Goal: Transaction & Acquisition: Download file/media

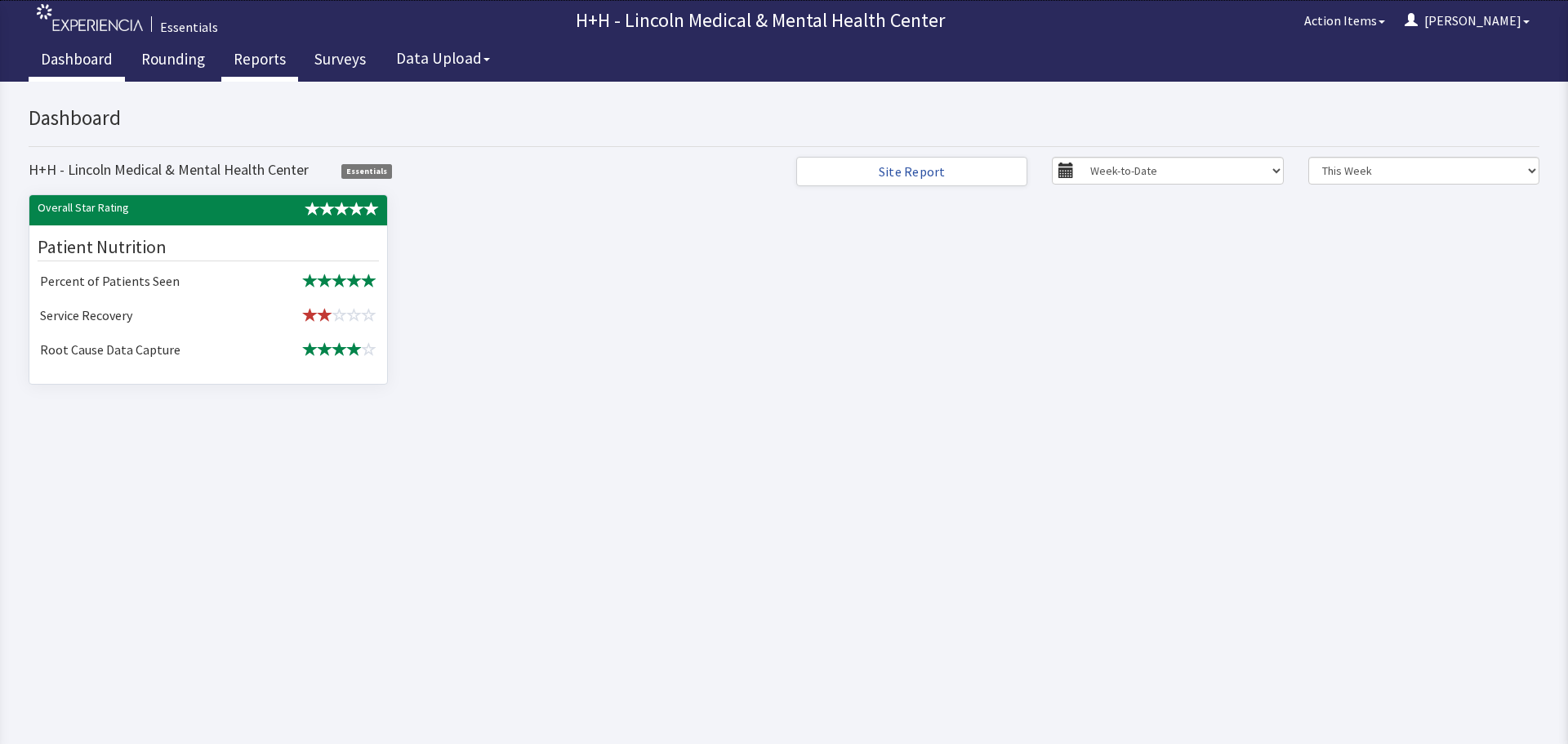
click at [245, 60] on link "Reports" at bounding box center [259, 61] width 77 height 41
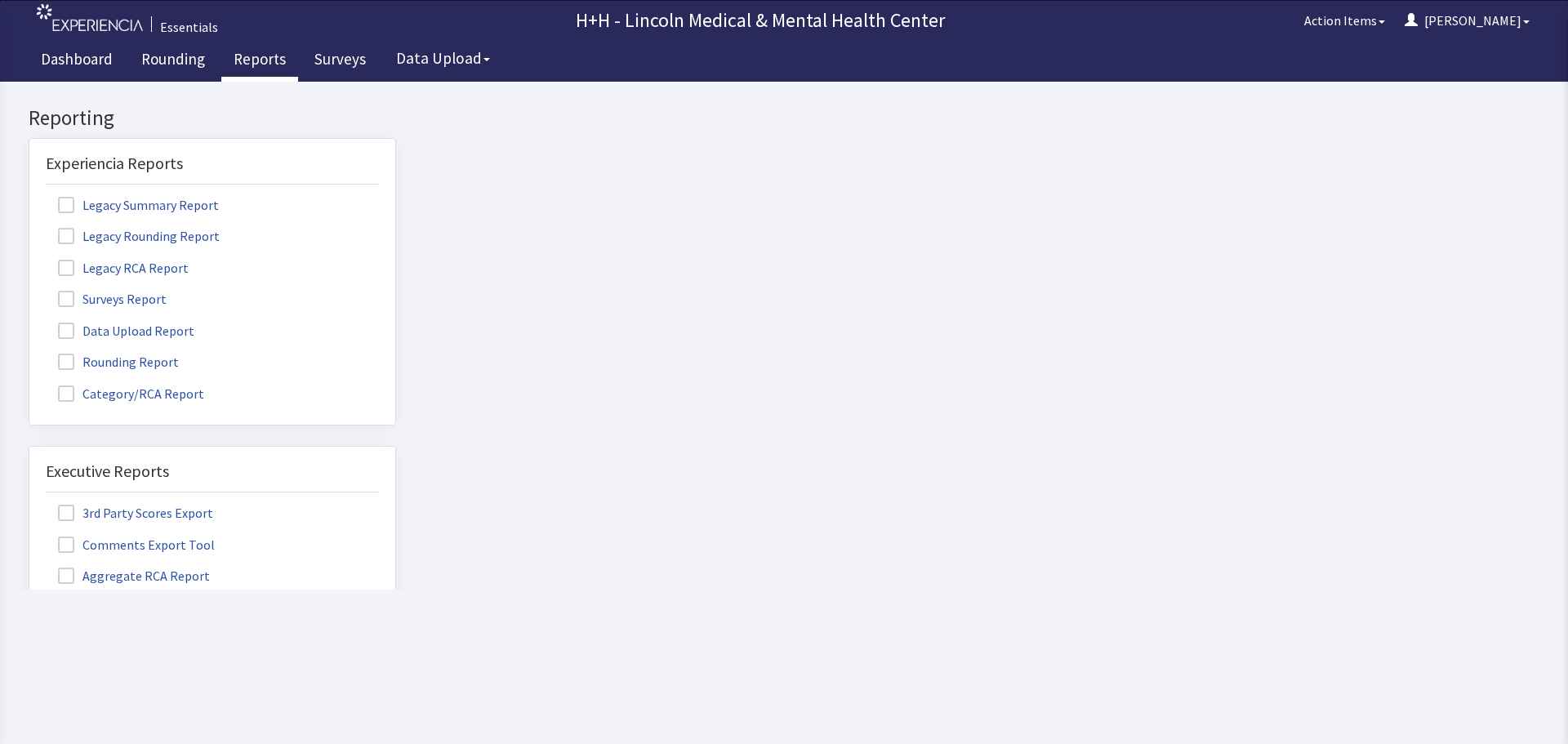
click at [161, 298] on label "Surveys Report" at bounding box center [114, 298] width 137 height 21
click at [29, 290] on input "Surveys Report" at bounding box center [29, 290] width 0 height 0
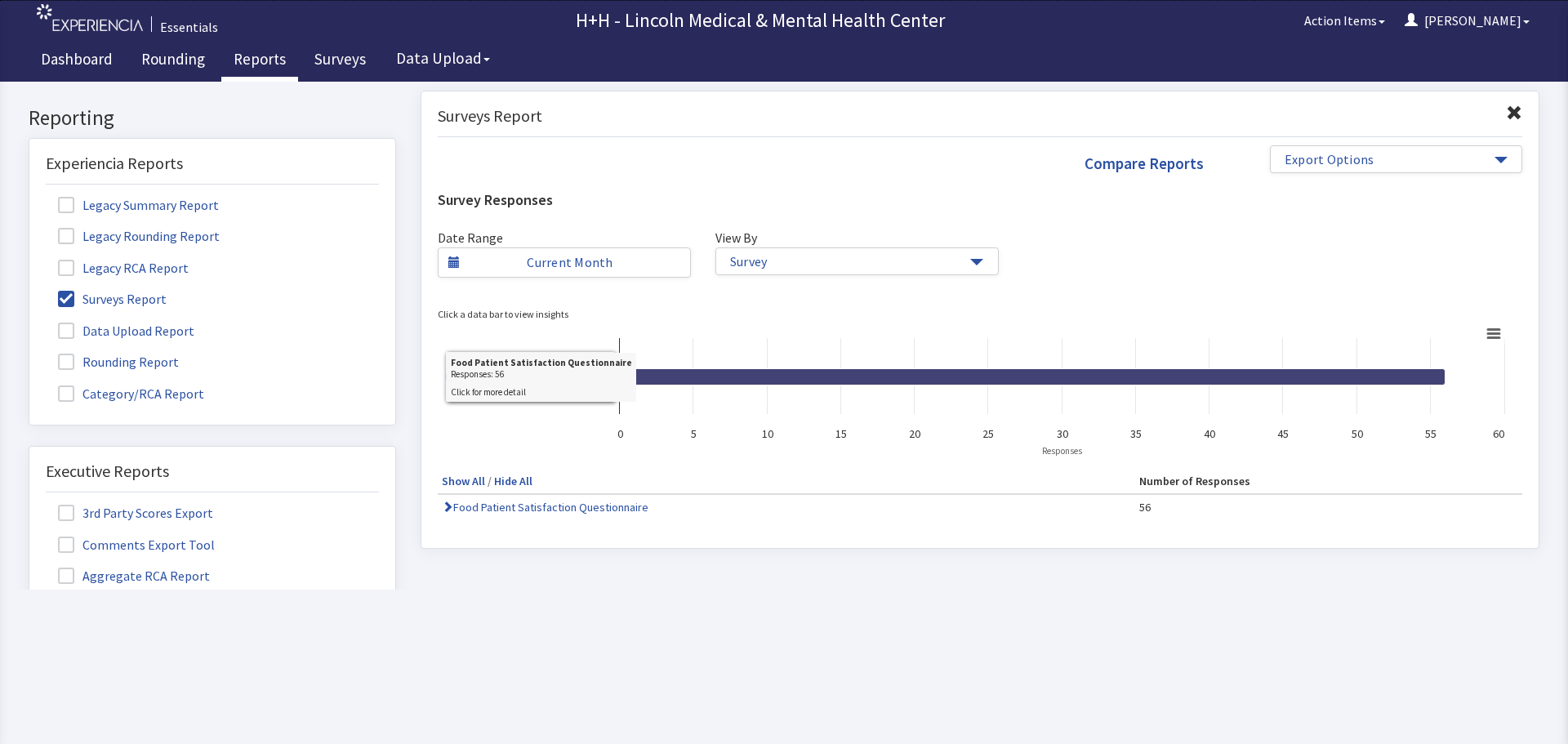
click at [1207, 369] on icon at bounding box center [1032, 376] width 826 height 16
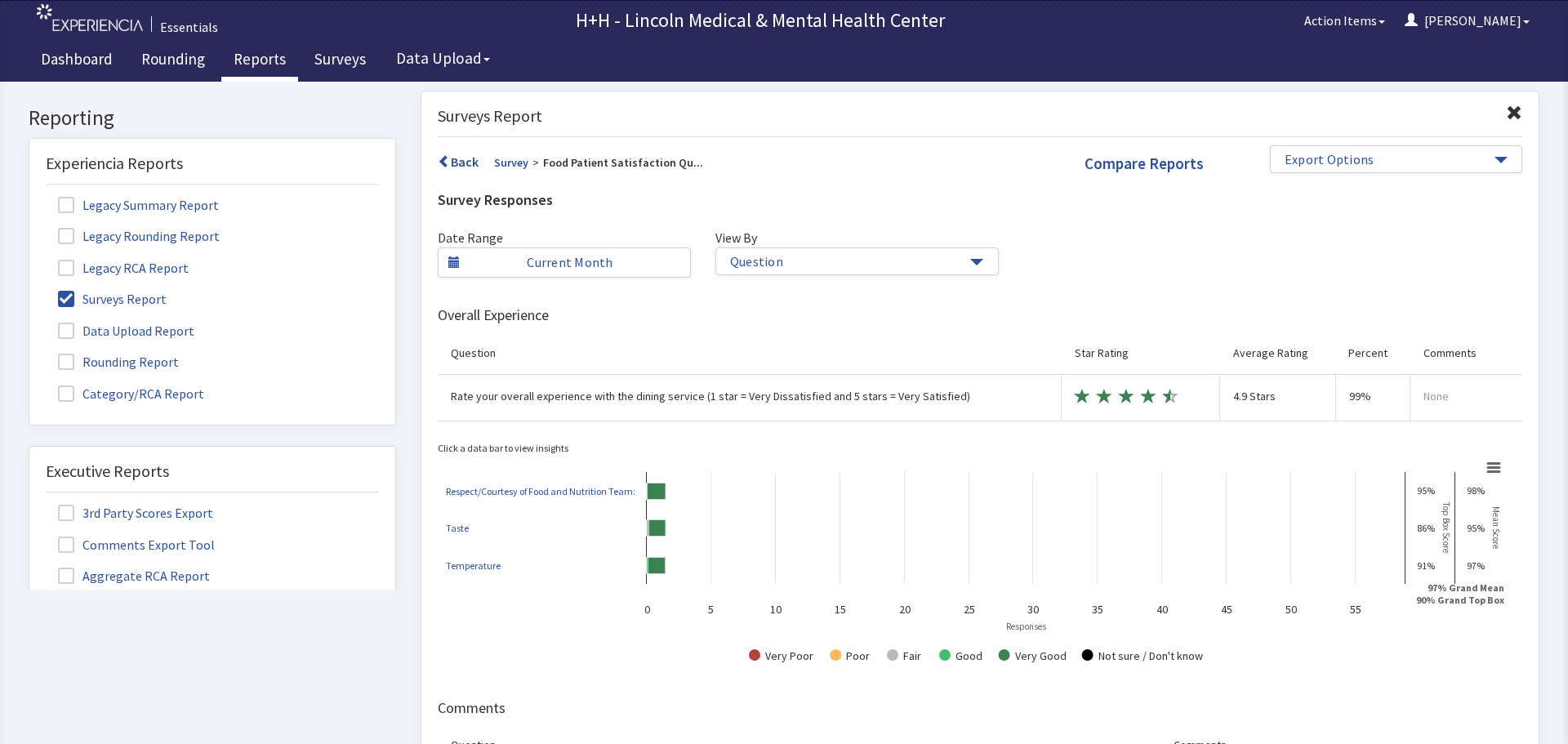
scroll to position [64, 0]
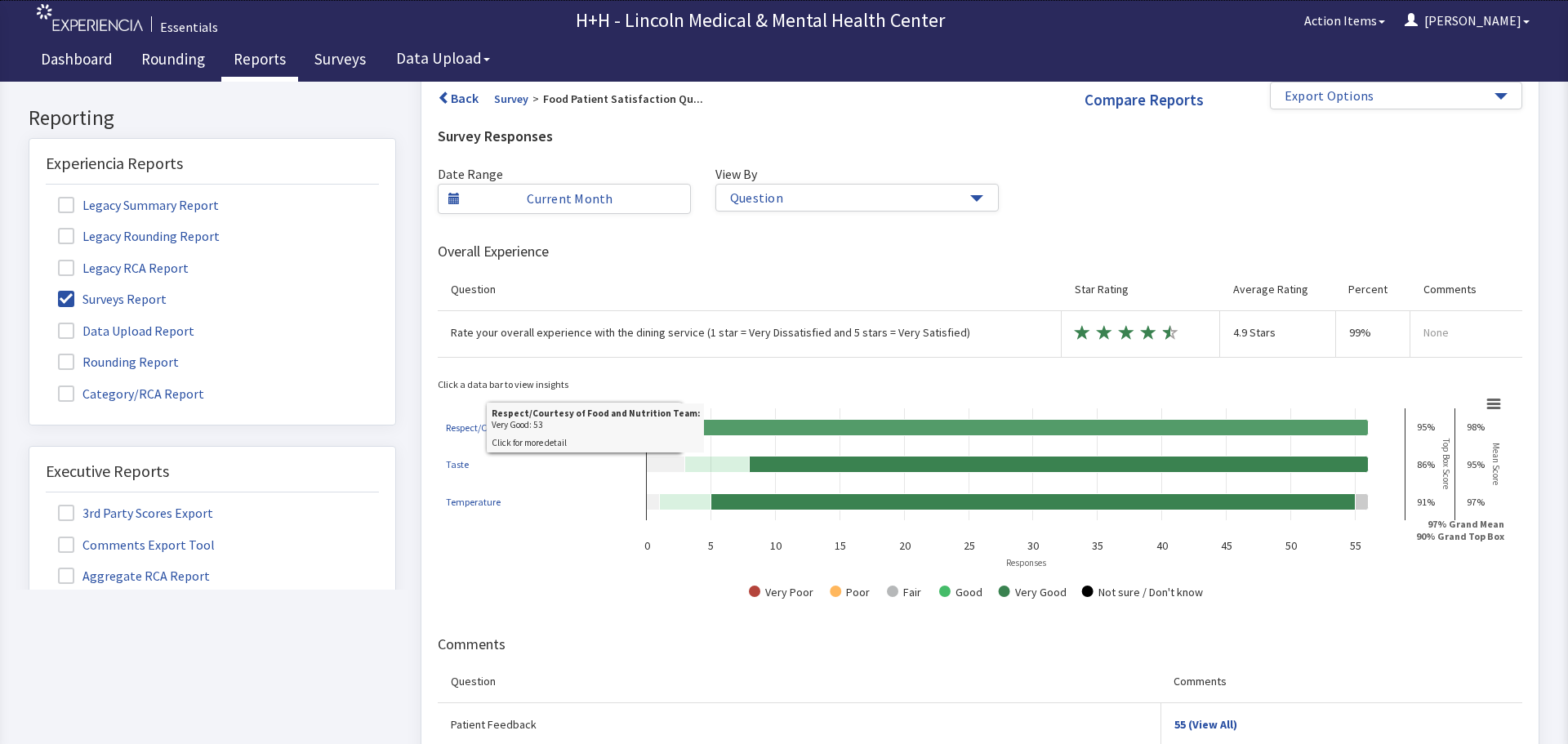
click at [789, 421] on icon at bounding box center [1027, 426] width 684 height 16
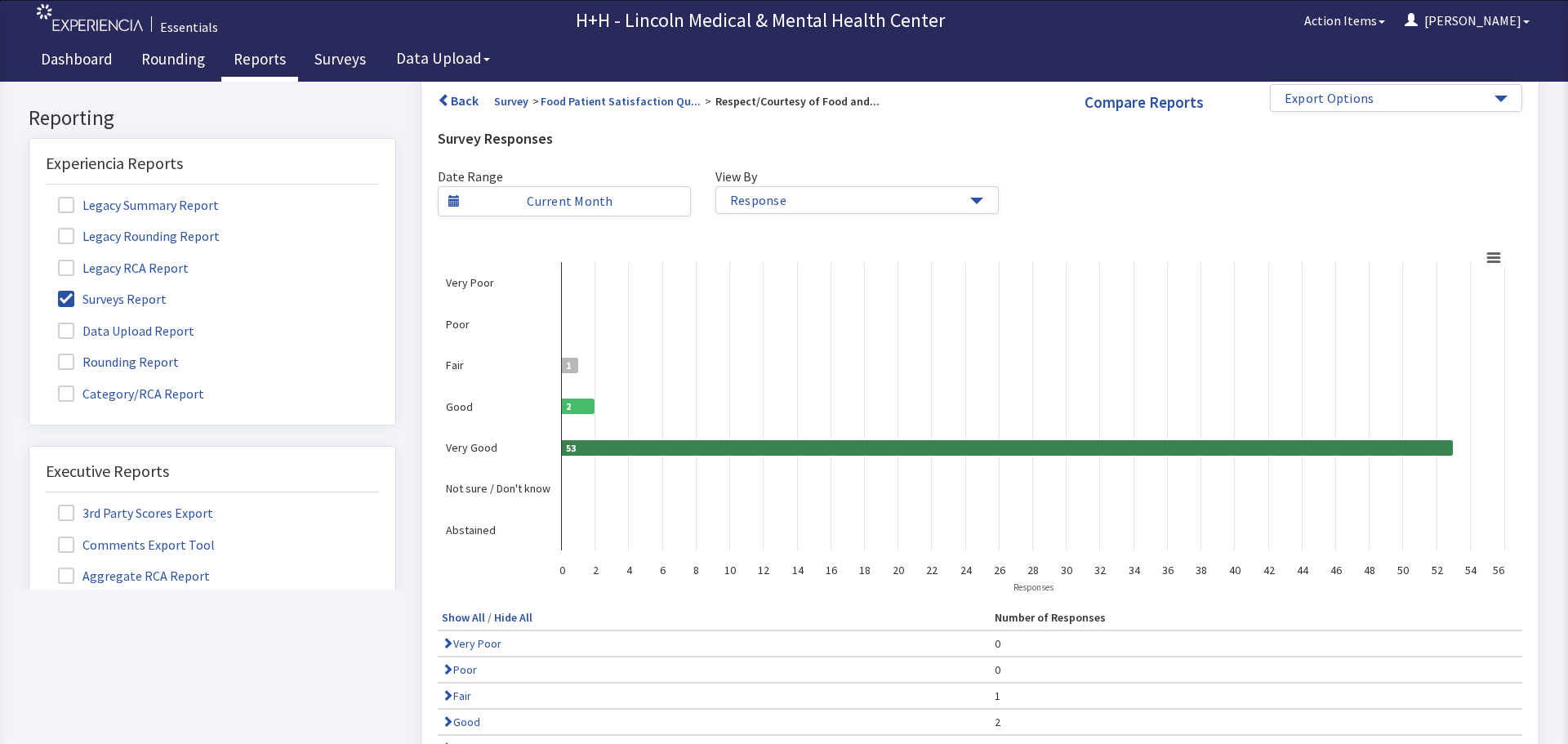
scroll to position [0, 0]
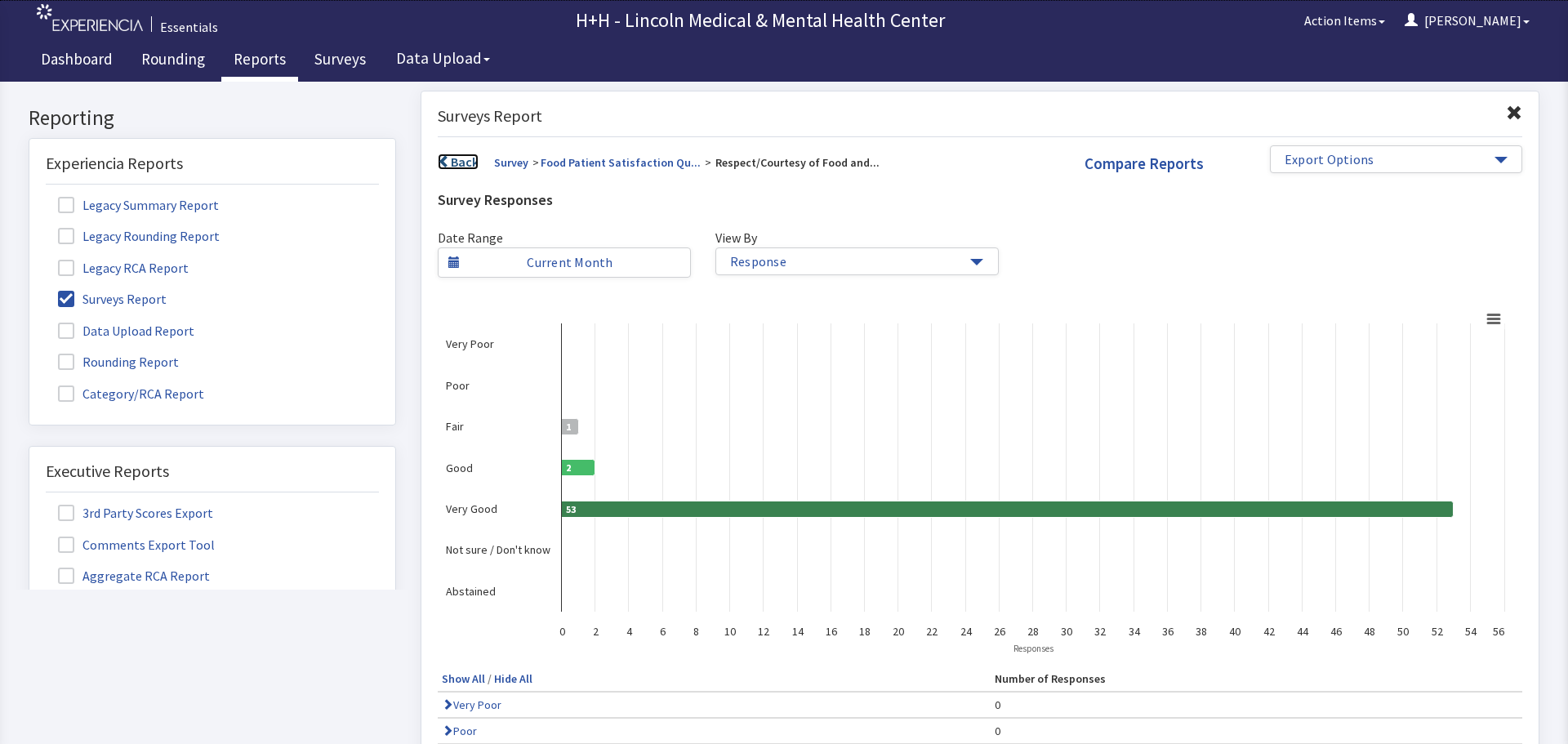
click at [457, 163] on link "Back" at bounding box center [458, 161] width 41 height 16
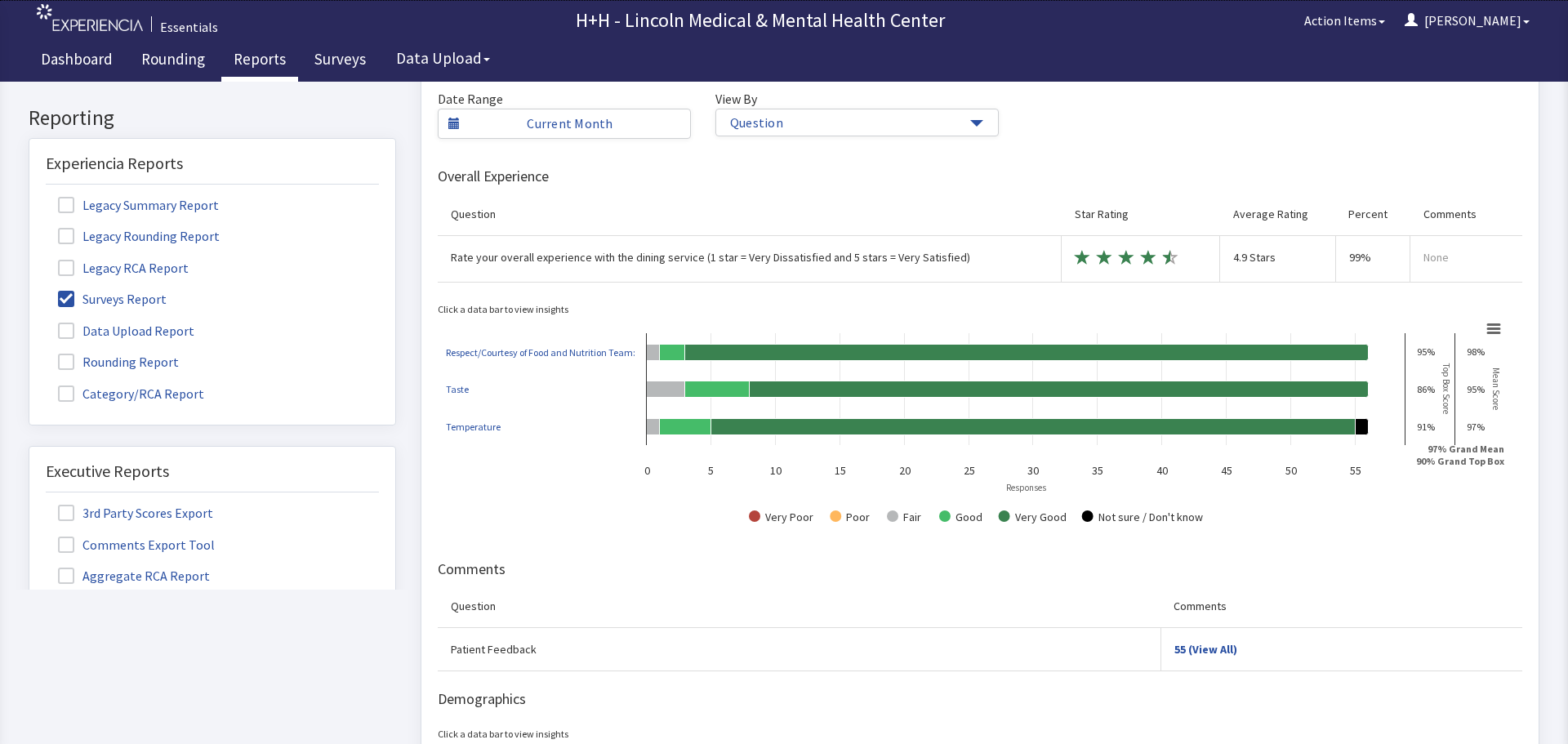
scroll to position [245, 0]
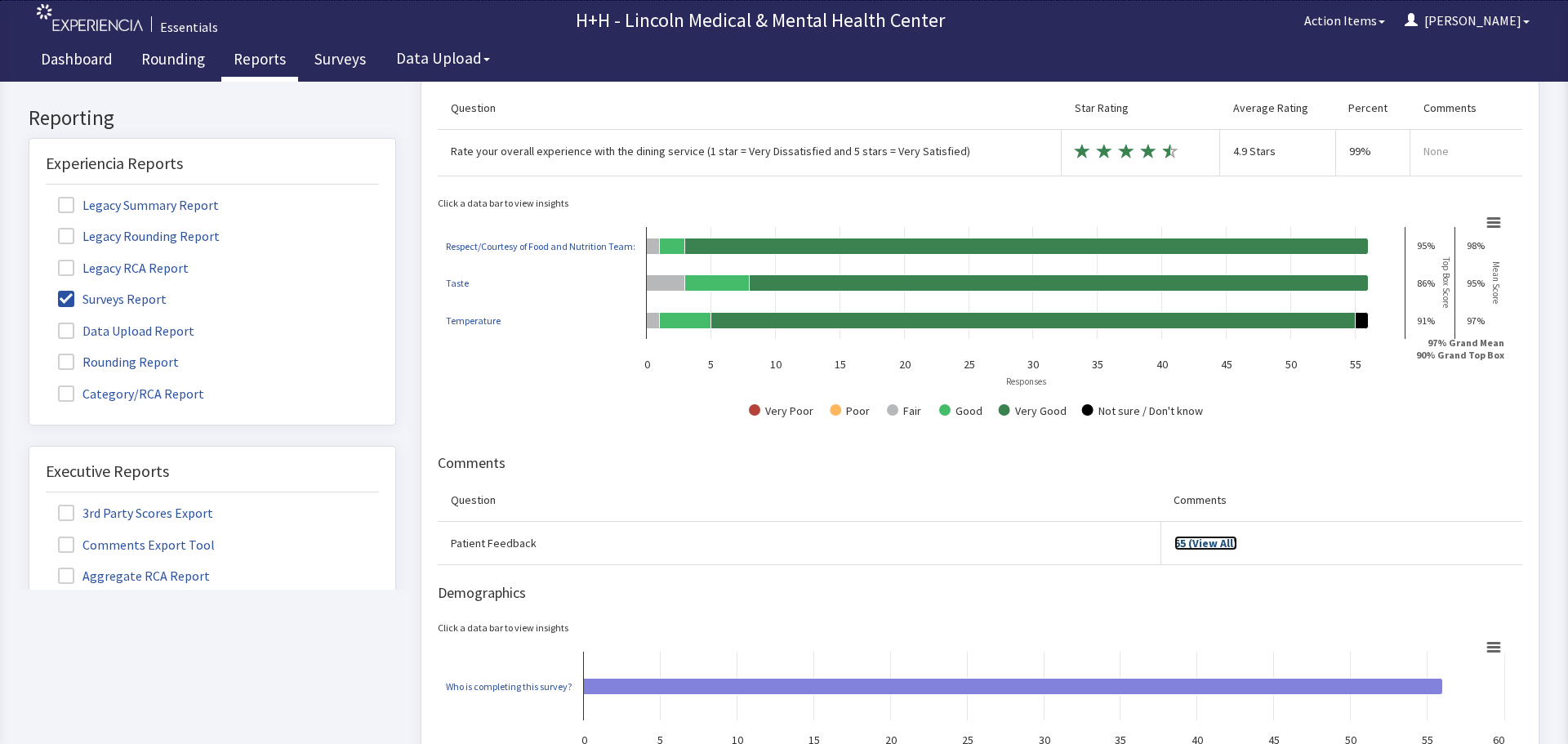
click at [1196, 541] on link "55 (View All)" at bounding box center [1206, 542] width 63 height 14
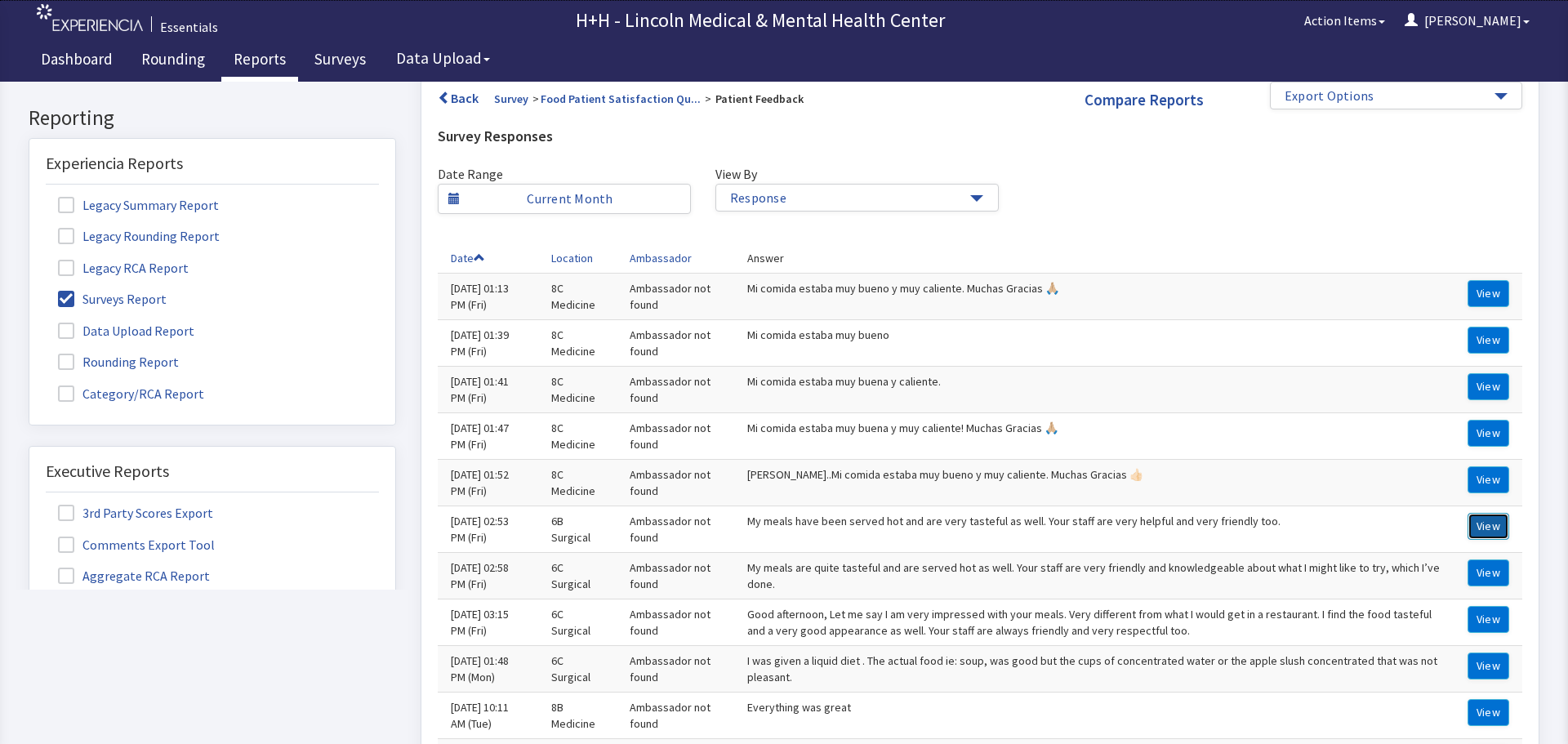
click at [1476, 527] on button "View" at bounding box center [1489, 526] width 42 height 27
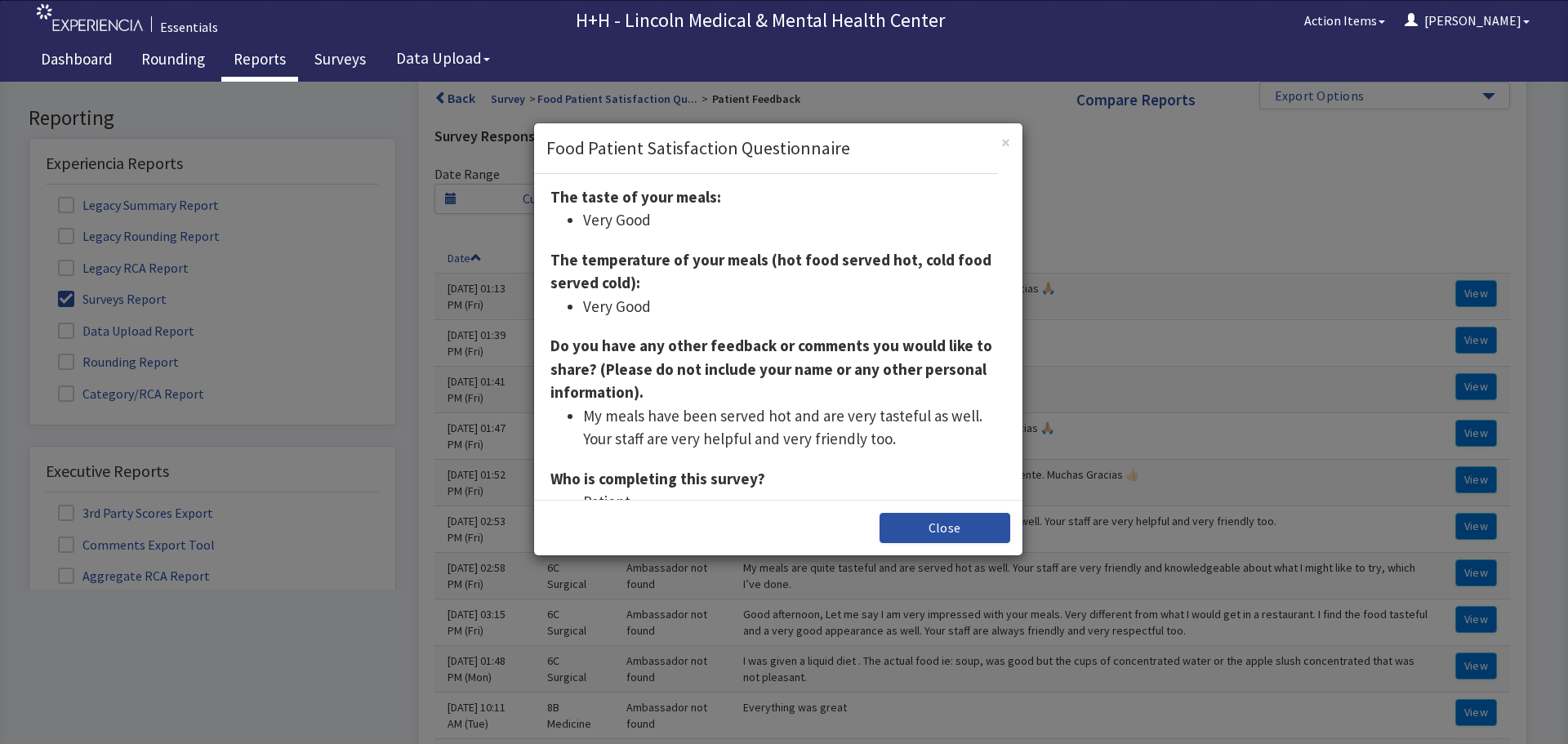
scroll to position [255, 0]
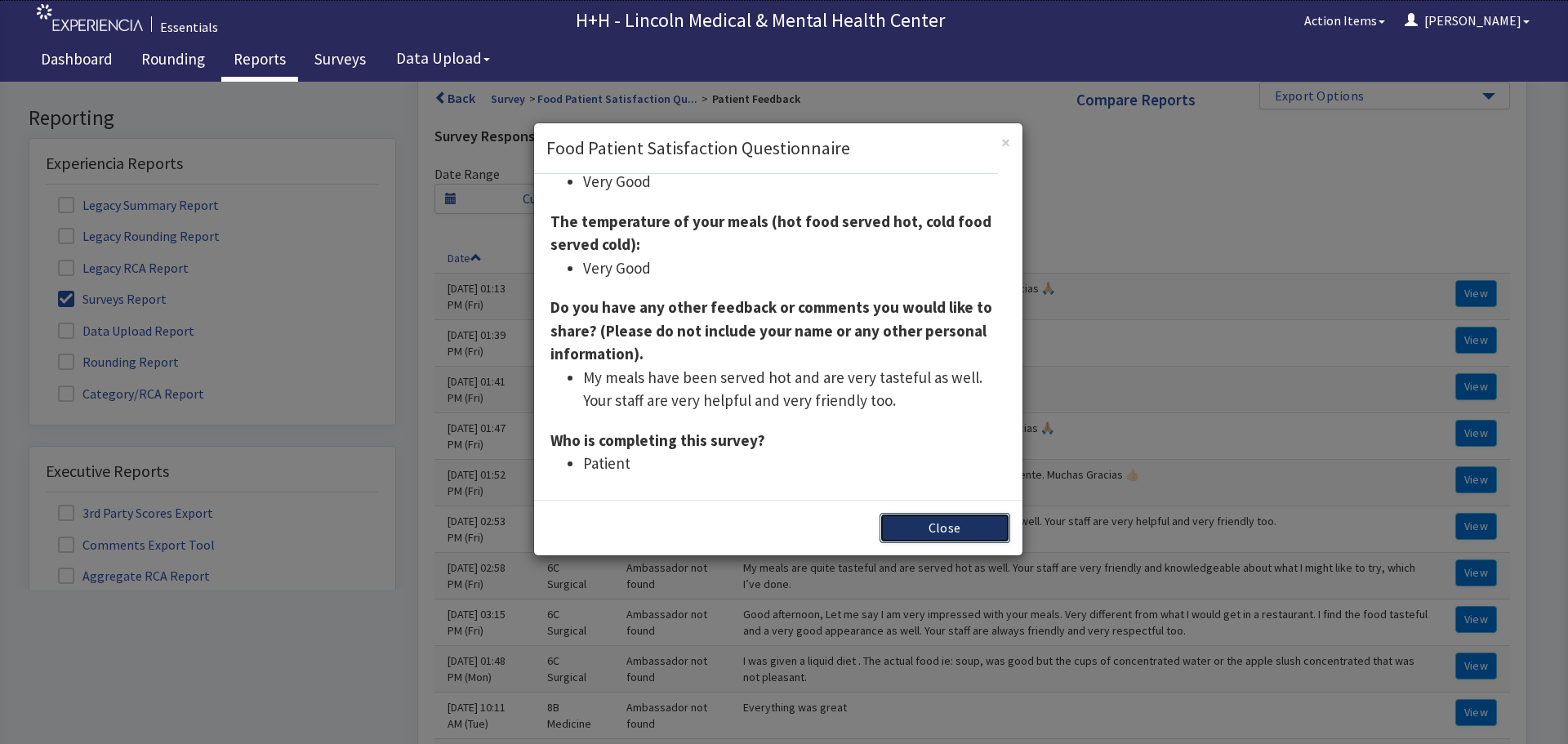
click at [927, 521] on button "Close" at bounding box center [944, 528] width 130 height 30
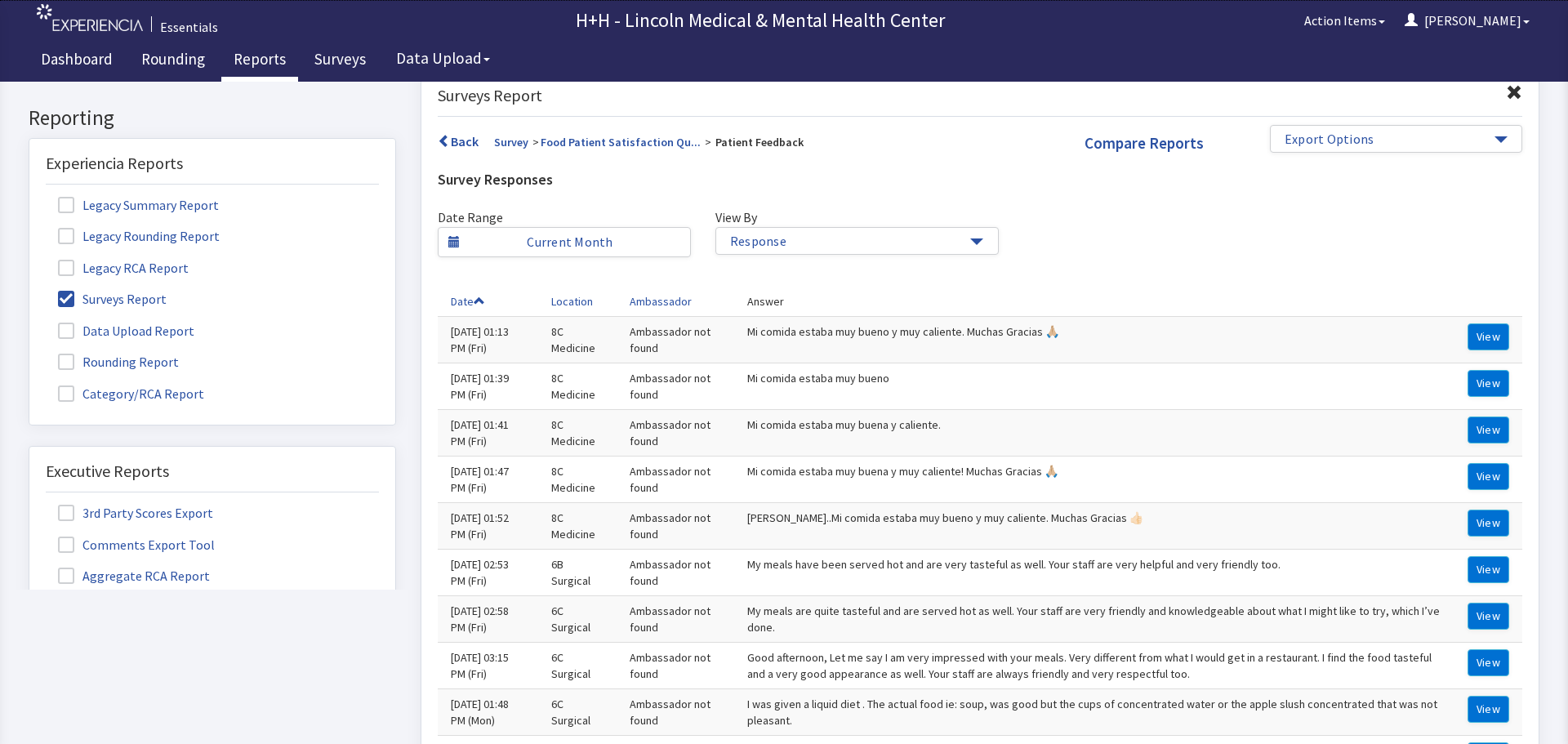
scroll to position [0, 0]
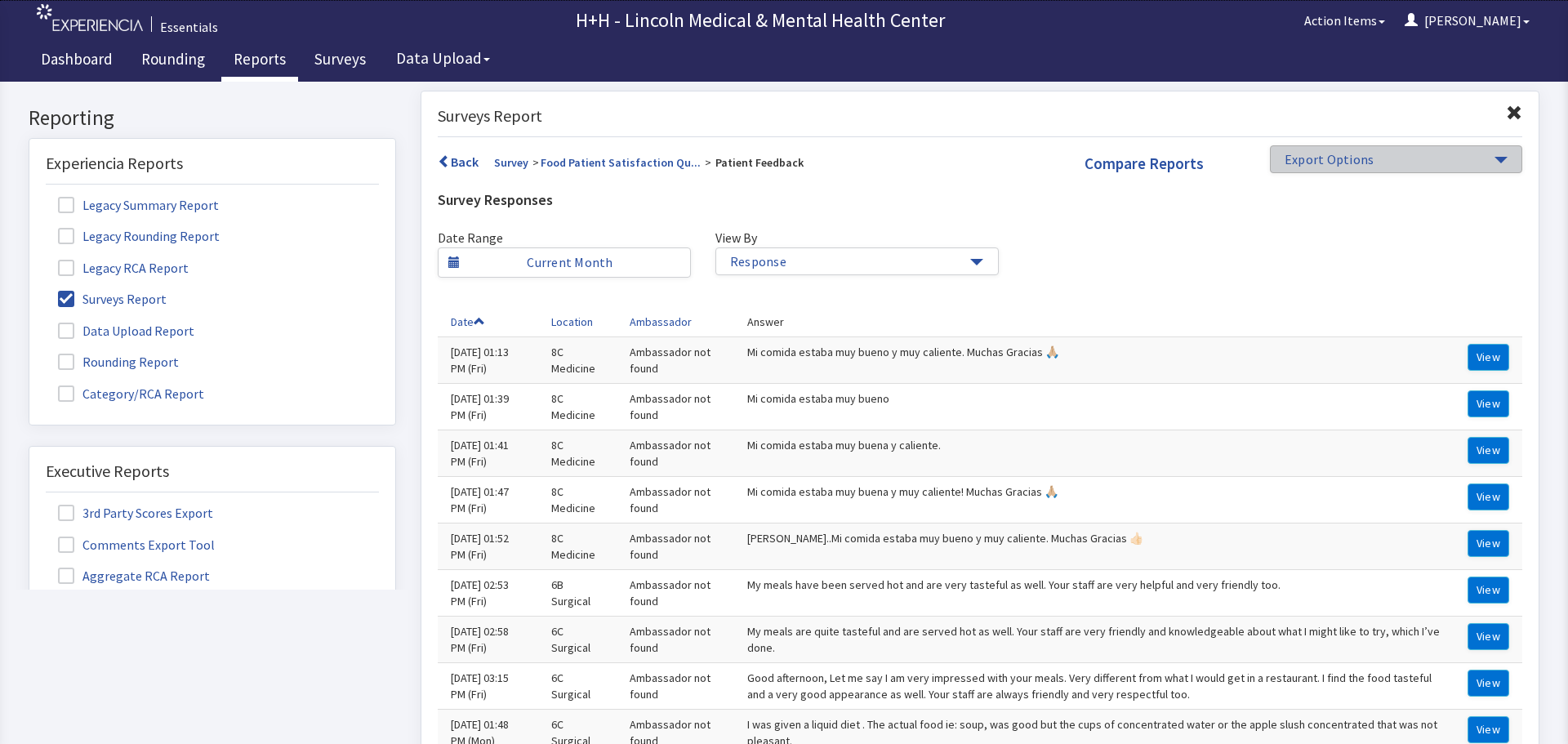
click at [1405, 168] on span "Export Options" at bounding box center [1388, 160] width 208 height 18
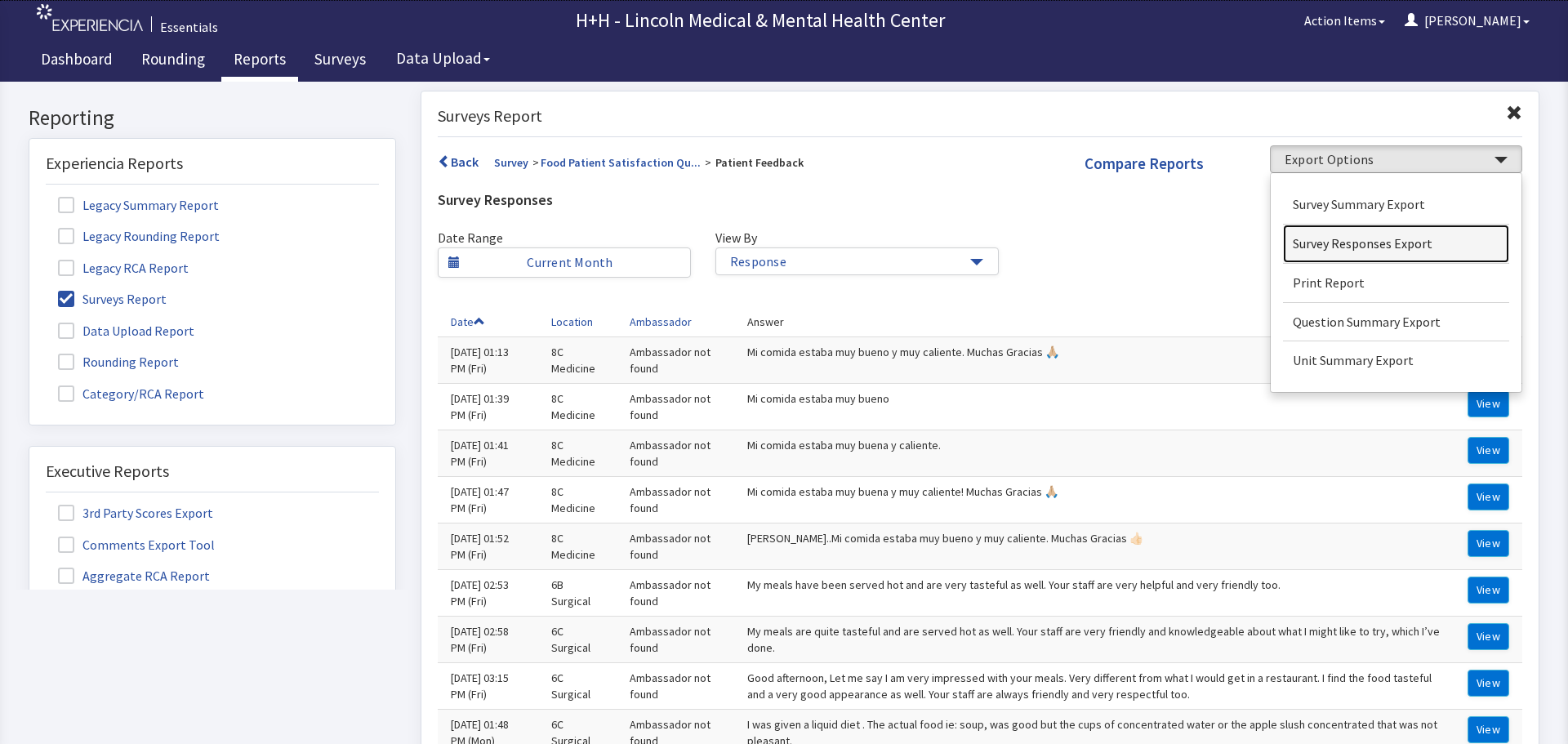
click at [1370, 243] on link "Survey Responses Export" at bounding box center [1396, 244] width 227 height 39
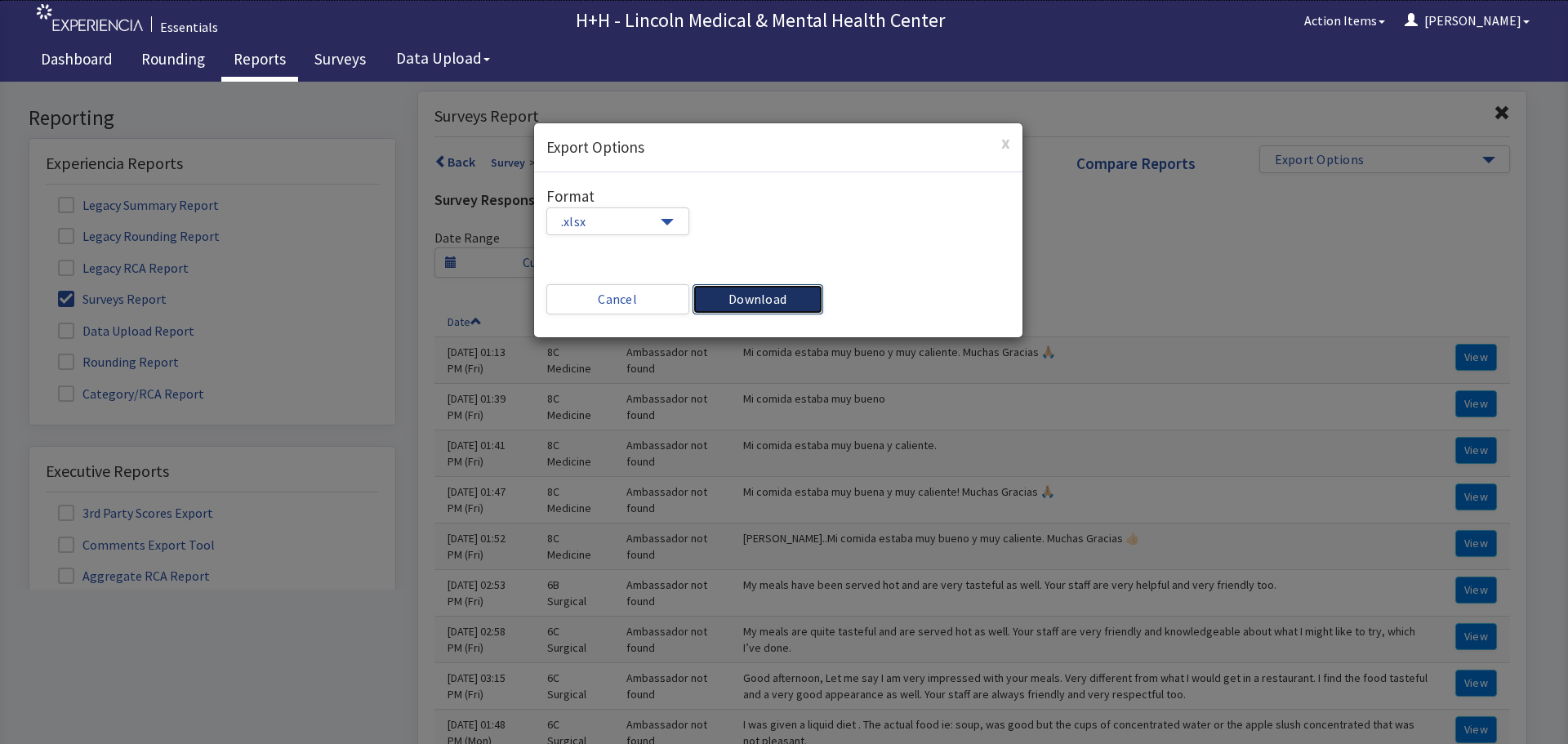
click at [801, 298] on button "Download" at bounding box center [758, 299] width 130 height 30
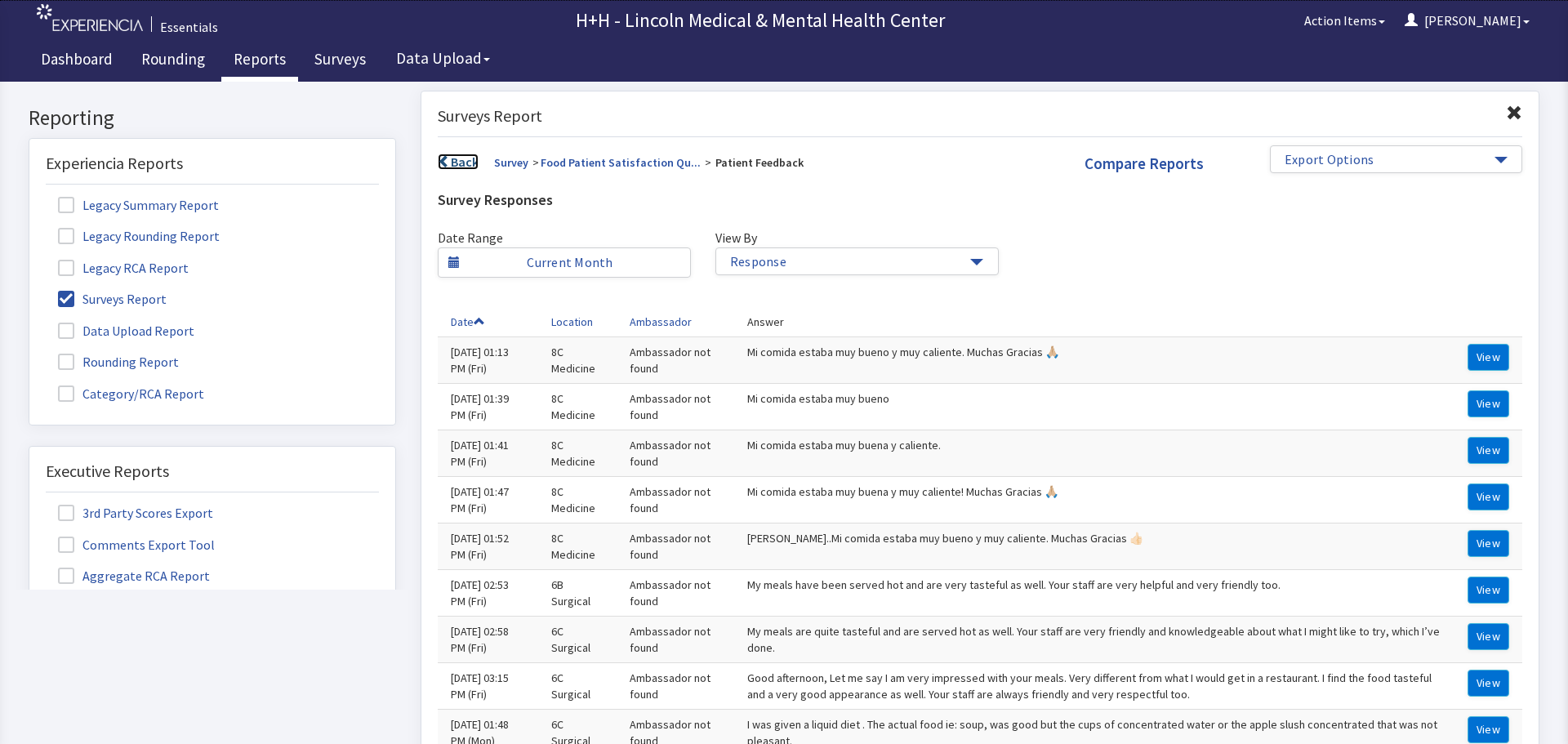
click at [457, 156] on link "Back" at bounding box center [458, 161] width 41 height 16
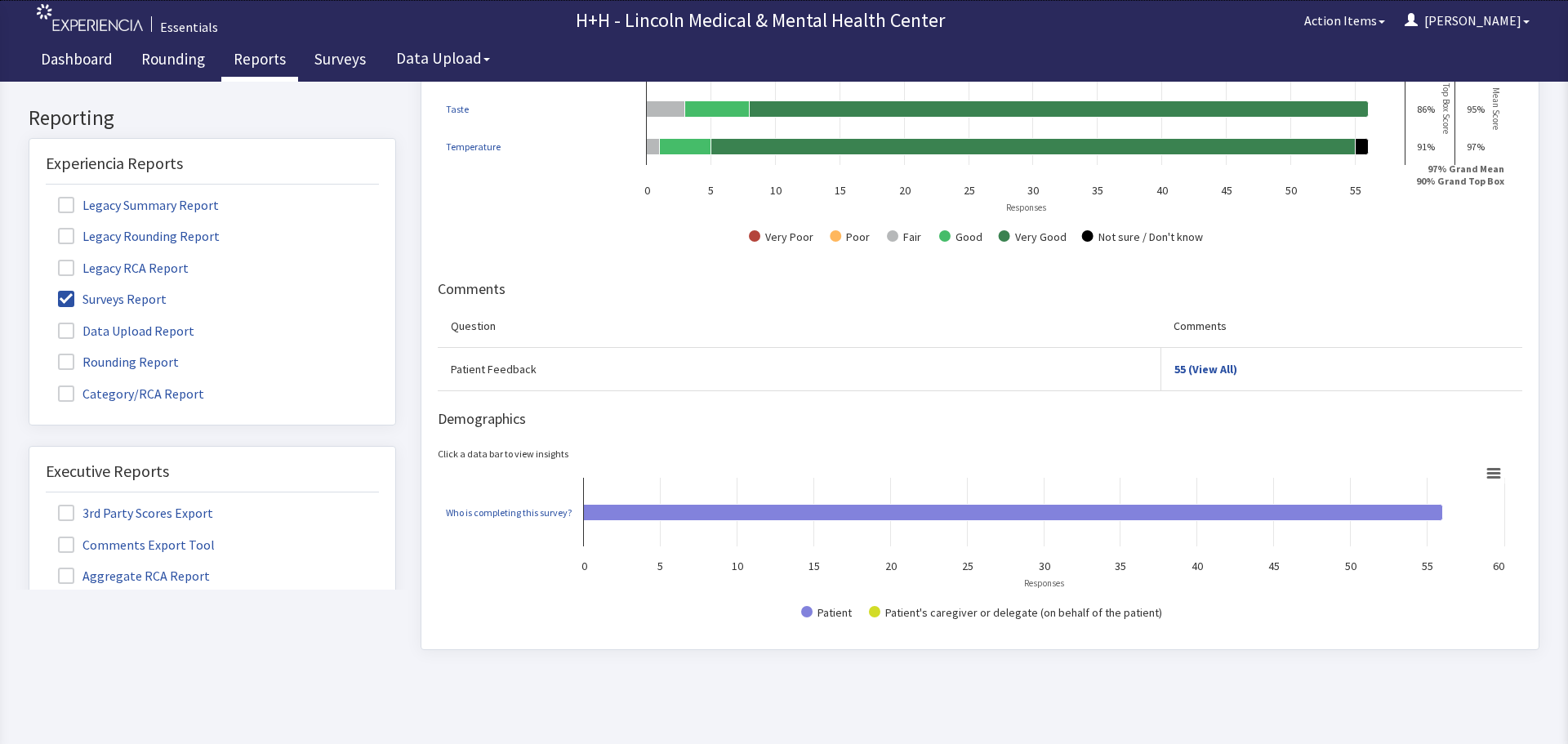
scroll to position [472, 0]
